Goal: Use online tool/utility

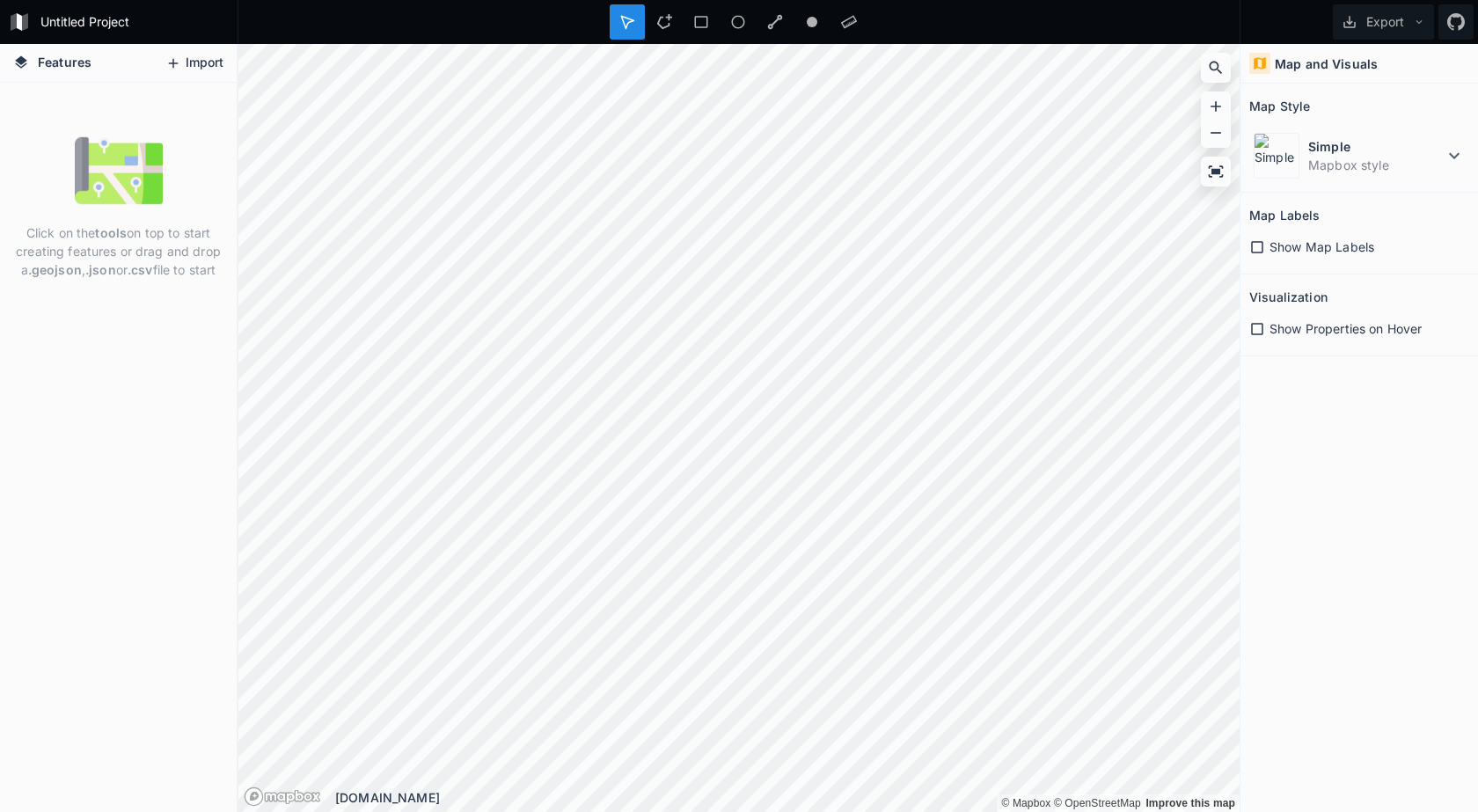
click at [204, 60] on button "Import" at bounding box center [194, 63] width 76 height 28
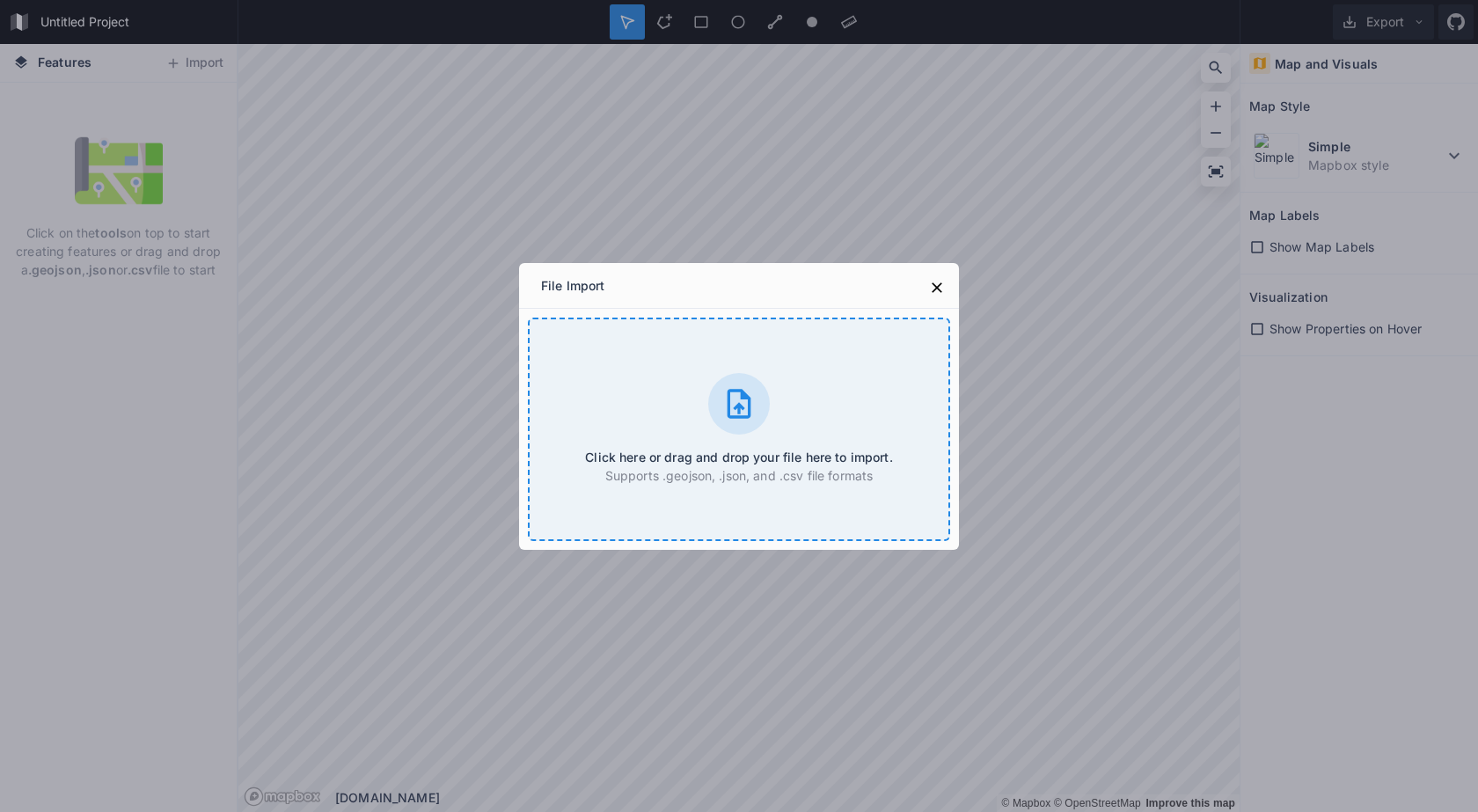
click at [681, 378] on div "Click here or drag and drop your file here to import. Supports .geojson, .json,…" at bounding box center [739, 429] width 423 height 224
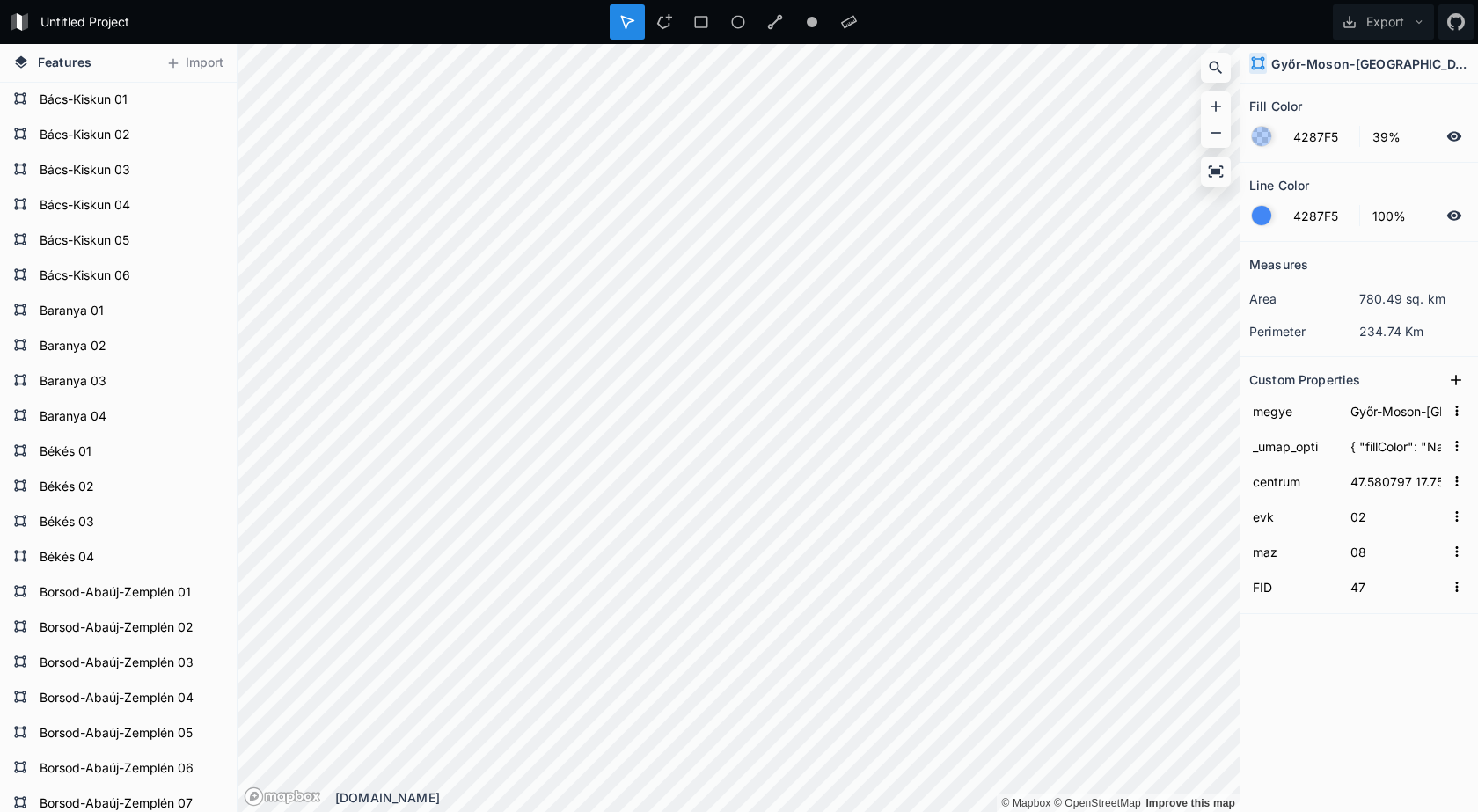
click at [1455, 216] on icon at bounding box center [1454, 215] width 15 height 9
click at [1455, 216] on icon at bounding box center [1453, 215] width 16 height 16
click at [1266, 215] on div at bounding box center [1261, 215] width 19 height 19
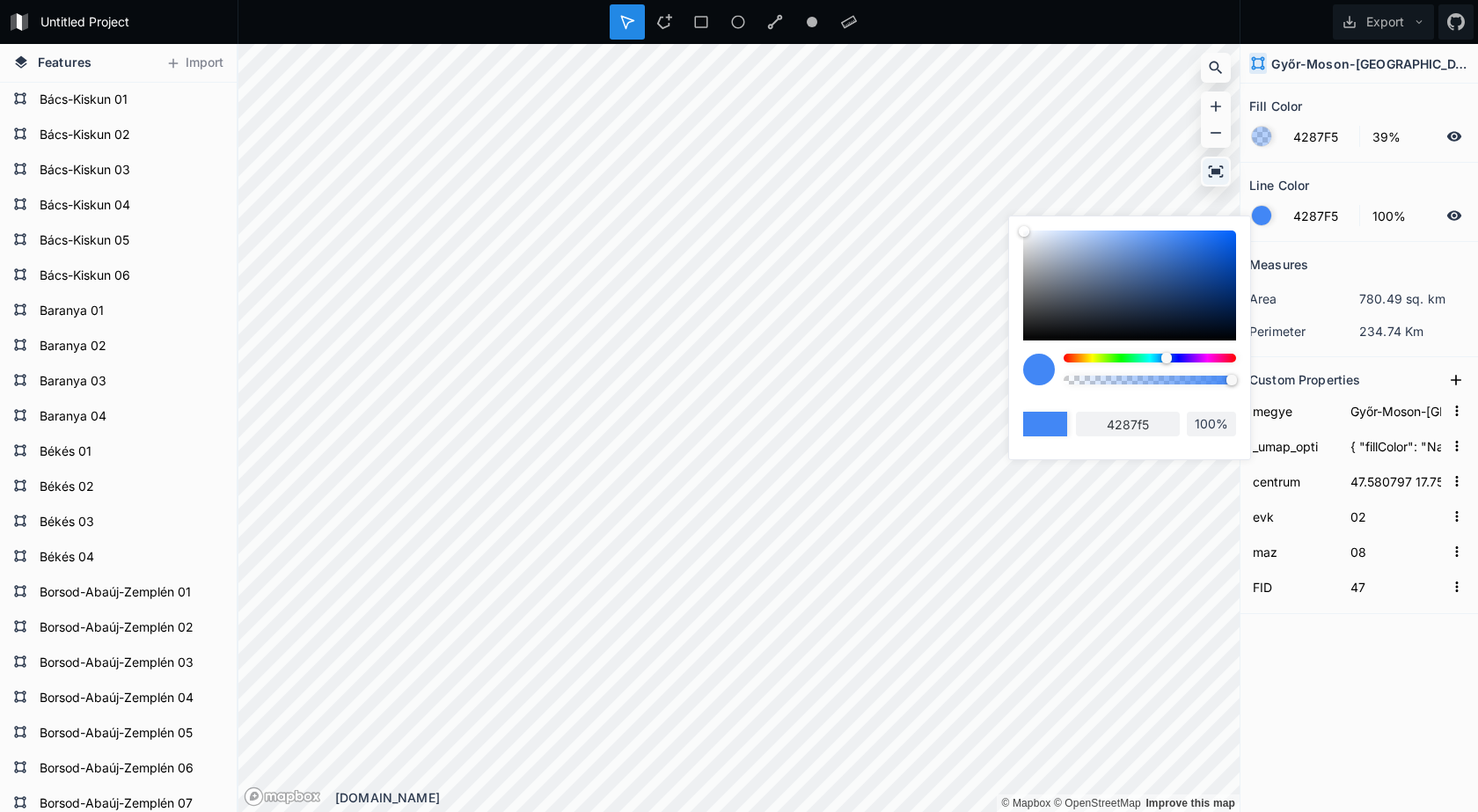
click at [1219, 165] on icon at bounding box center [1216, 171] width 18 height 18
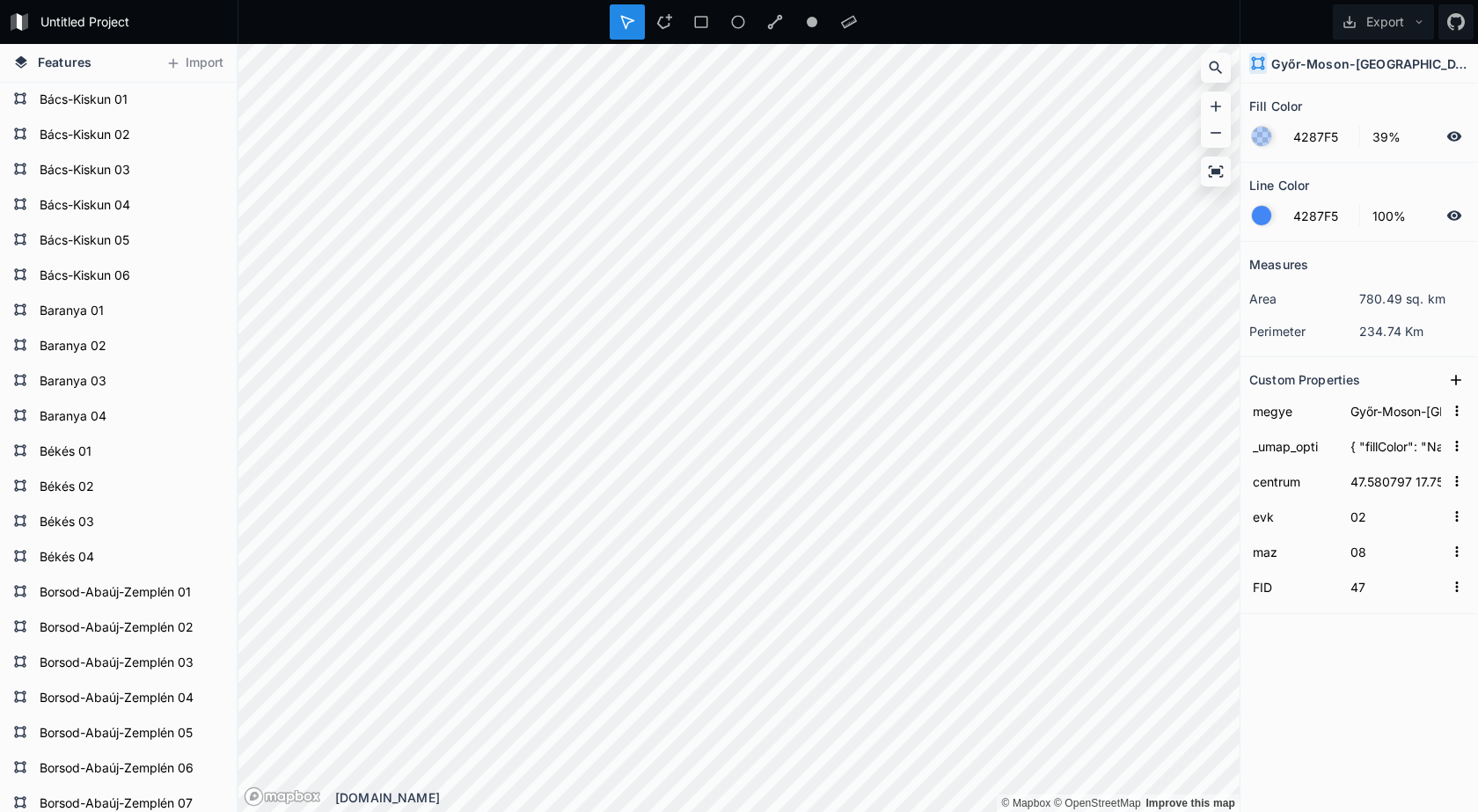
click at [1266, 217] on div at bounding box center [1261, 215] width 19 height 19
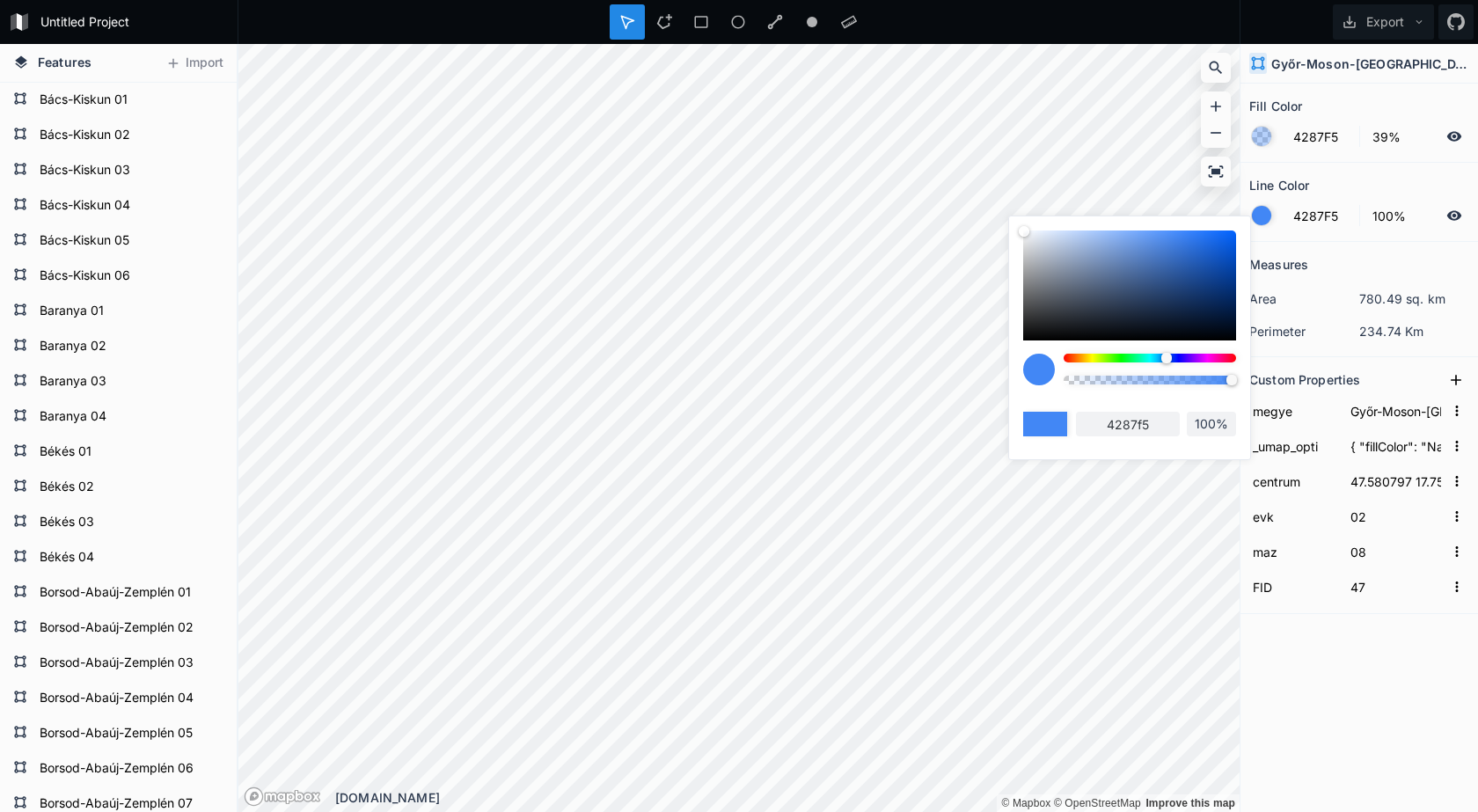
drag, startPoint x: 1030, startPoint y: 234, endPoint x: 1025, endPoint y: 274, distance: 40.3
click at [1025, 241] on div at bounding box center [1028, 235] width 10 height 10
type input "9A9B9C"
type input "9a9b9c"
click at [1311, 87] on section "Fill Color 4287F5 39%" at bounding box center [1359, 123] width 238 height 80
